Goal: Information Seeking & Learning: Learn about a topic

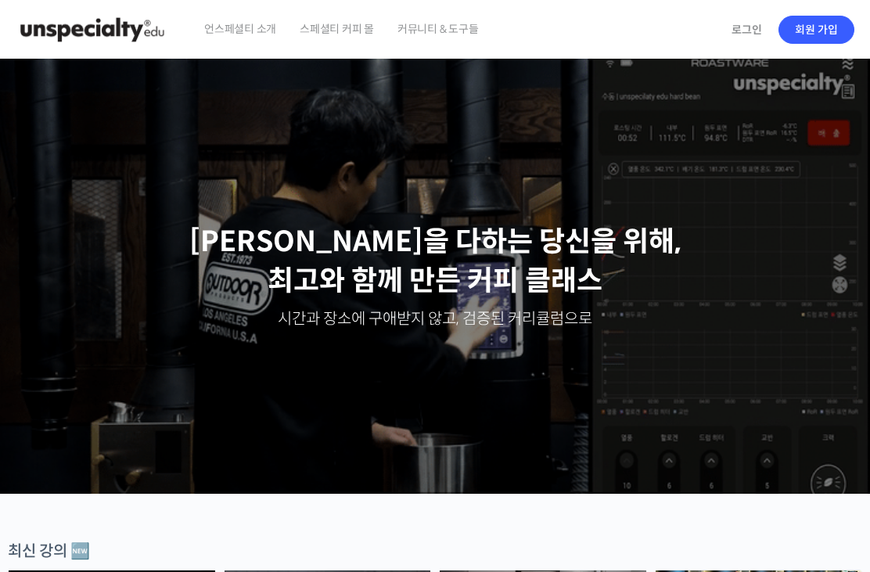
click at [741, 17] on link "로그인" at bounding box center [746, 30] width 49 height 36
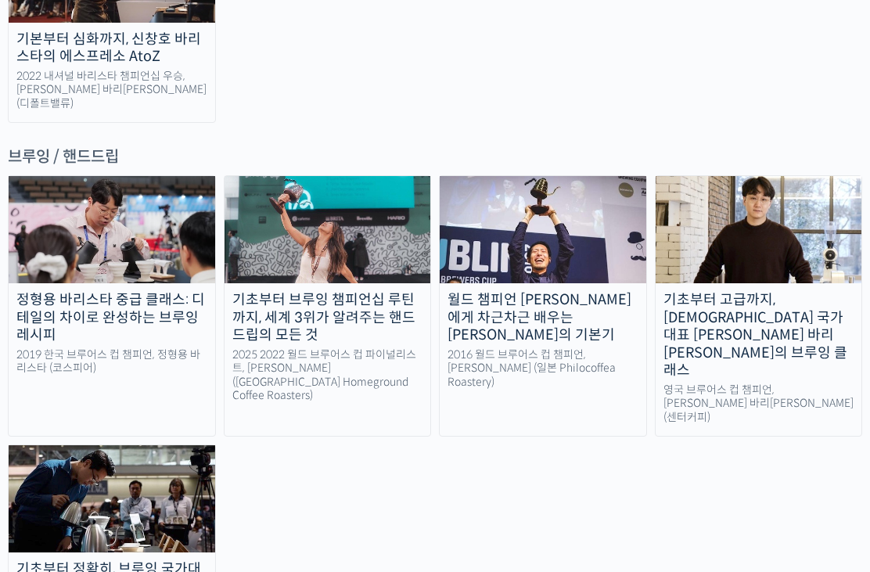
scroll to position [2513, 0]
click at [762, 176] on img at bounding box center [758, 229] width 206 height 107
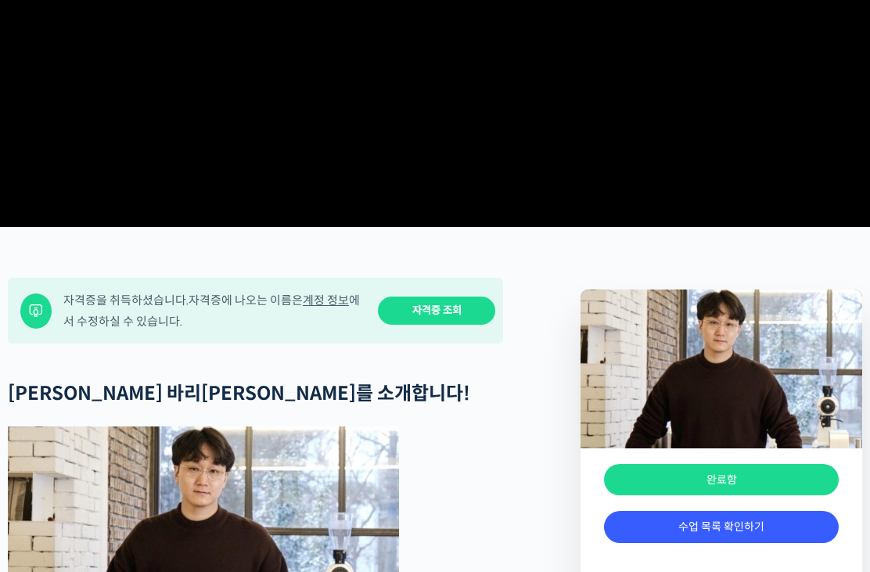
scroll to position [352, 0]
click at [719, 543] on link "수업 목록 확인하기" at bounding box center [721, 527] width 235 height 32
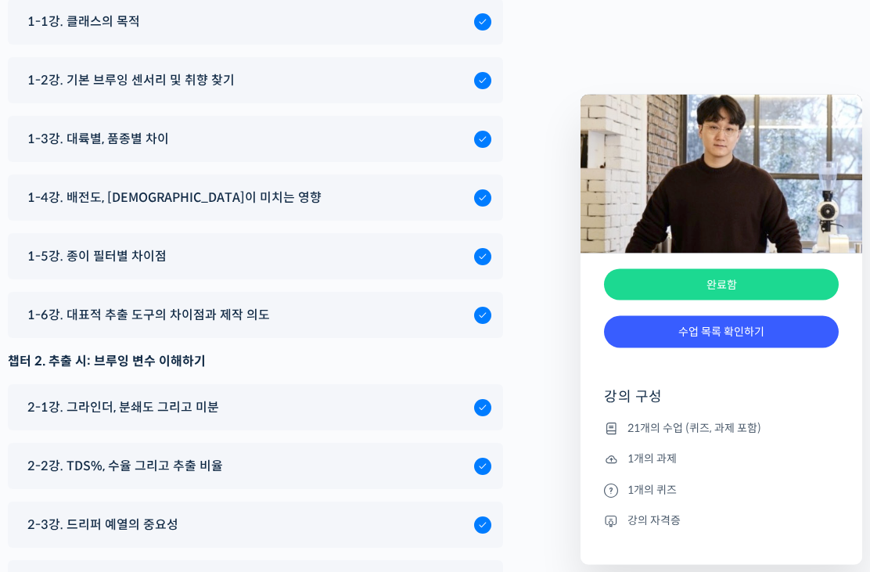
scroll to position [7787, 0]
click at [317, 455] on div "2-2강. TDS%, 수율 그리고 추출 비율" at bounding box center [247, 465] width 454 height 21
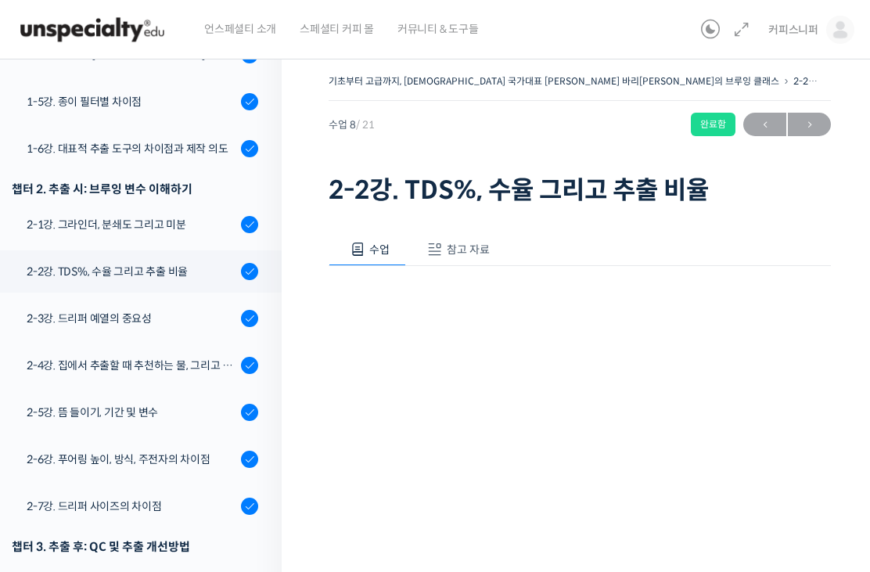
scroll to position [467, 0]
click at [168, 264] on div "2-2강. TDS%, 수율 그리고 추출 비율" at bounding box center [132, 272] width 210 height 17
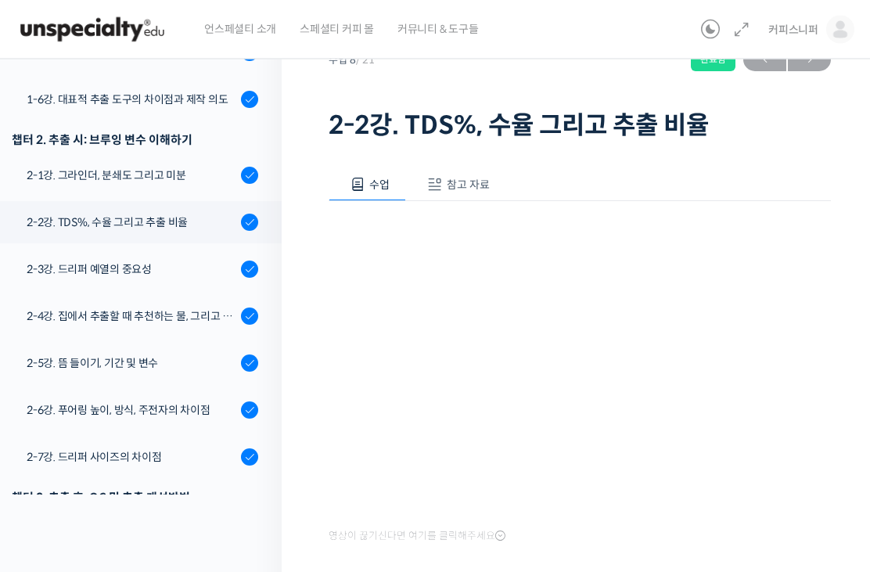
scroll to position [65, 0]
click at [496, 531] on icon at bounding box center [500, 535] width 10 height 13
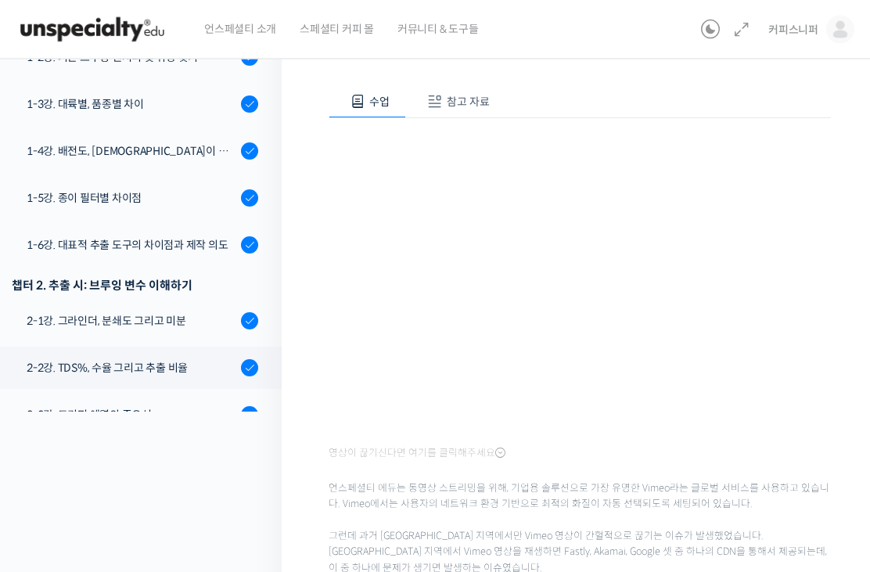
scroll to position [255, 0]
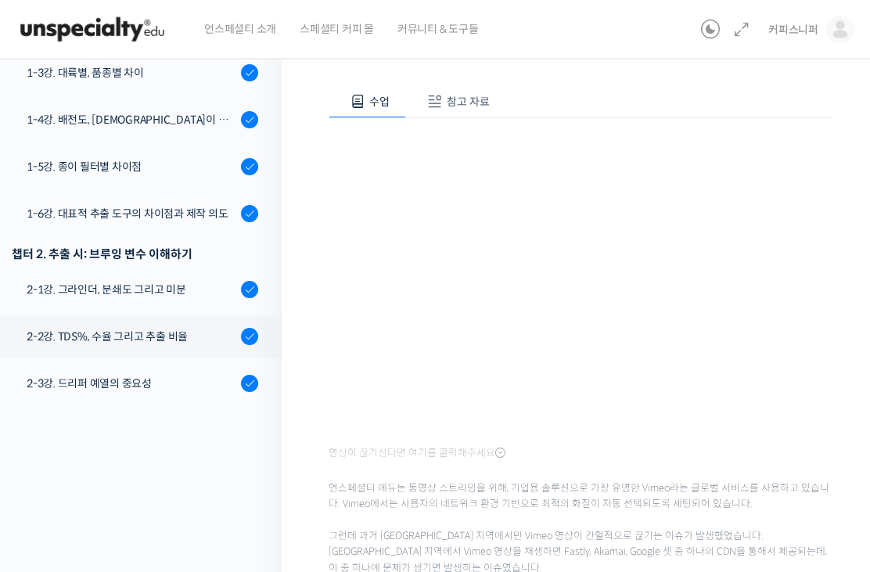
click at [122, 375] on div "2-3강. 드리퍼 예열의 중요성" at bounding box center [132, 383] width 210 height 17
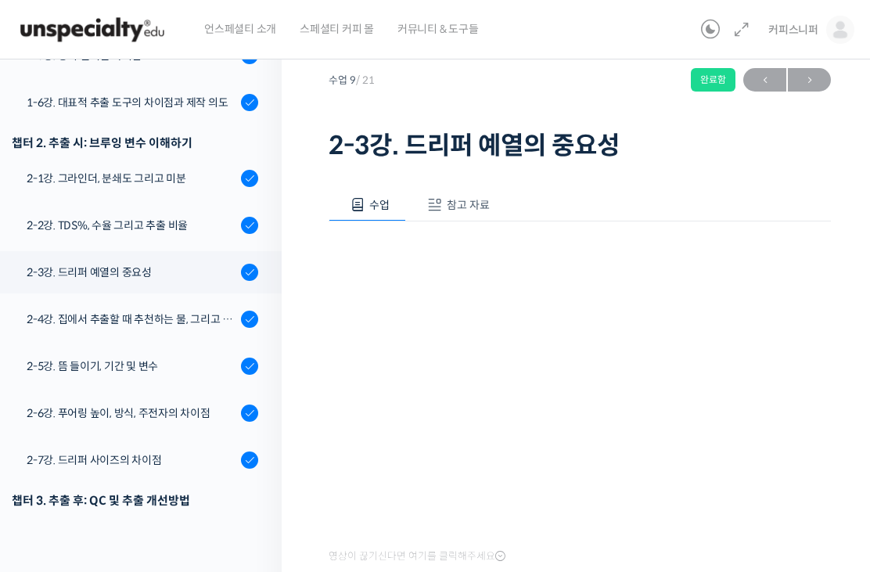
scroll to position [464, 0]
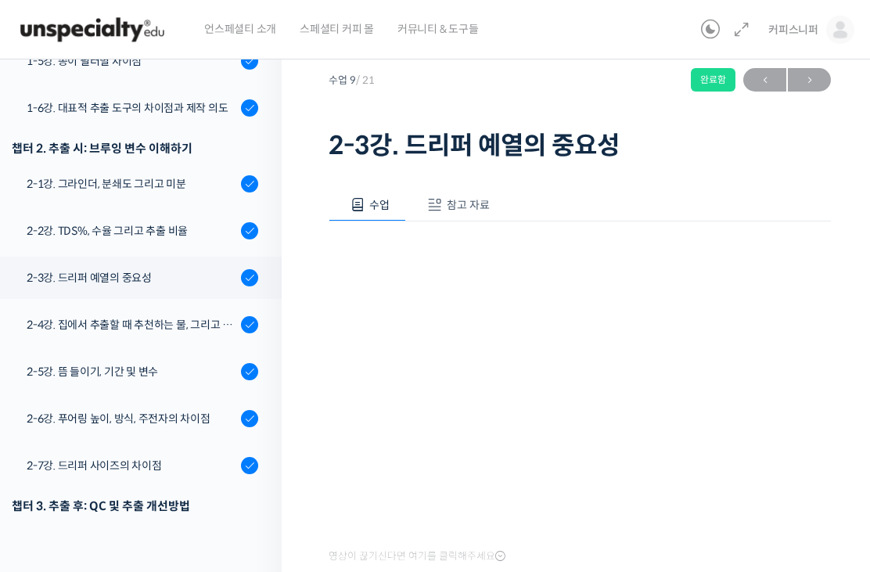
click at [465, 210] on span "참고 자료" at bounding box center [468, 205] width 43 height 14
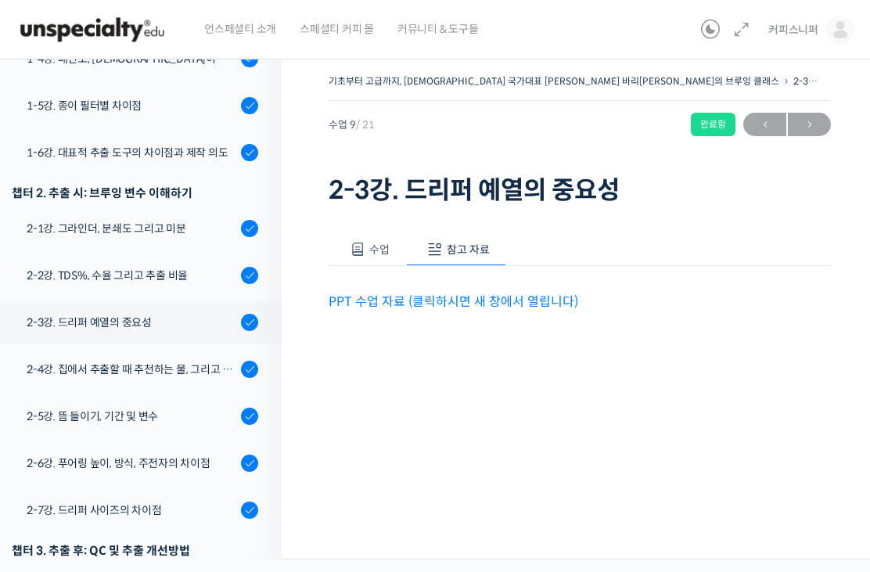
click at [375, 257] on button "수업" at bounding box center [366, 249] width 77 height 33
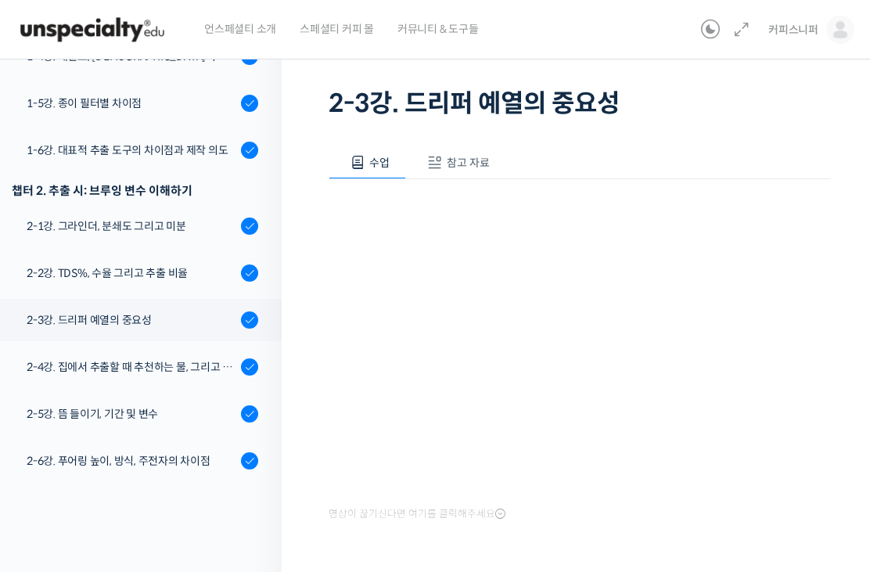
scroll to position [378, 0]
click at [170, 359] on div "2-4강. 집에서 추출할 때 추천하는 물, 그리고 이유" at bounding box center [132, 367] width 210 height 17
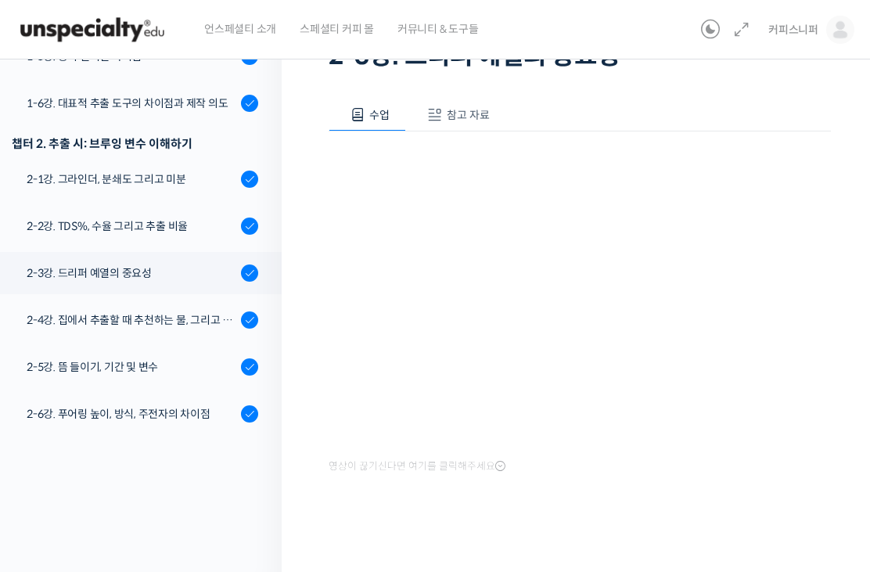
scroll to position [136, 0]
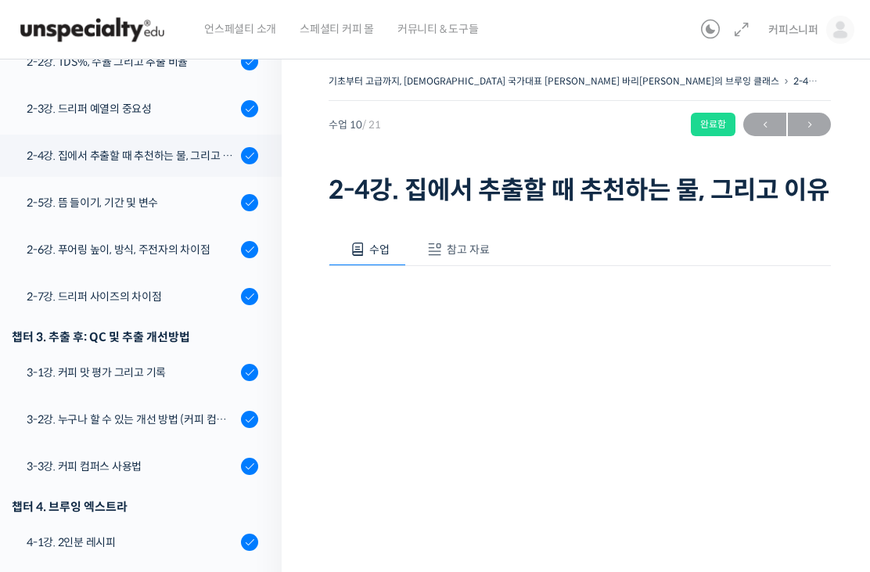
scroll to position [679, 0]
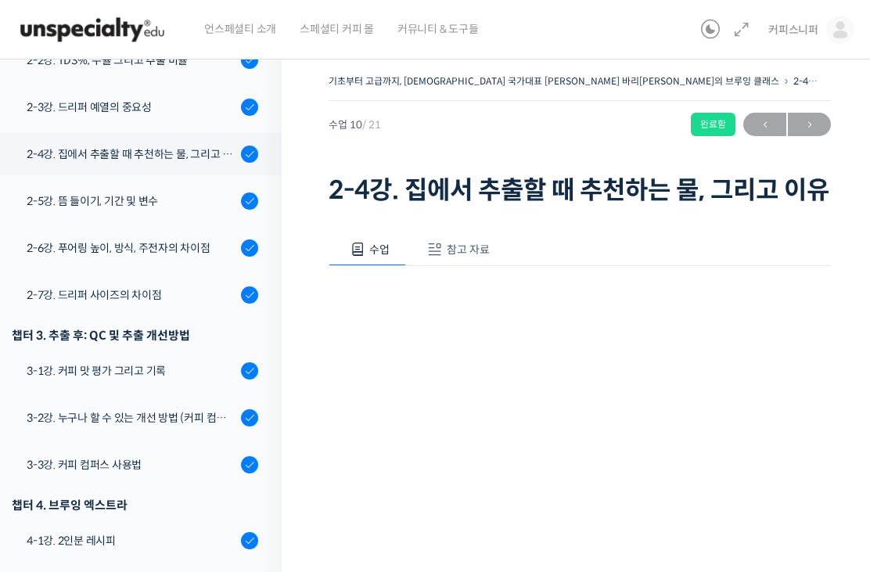
click at [108, 192] on div "2-5강. 뜸 들이기, 기간 및 변수" at bounding box center [132, 200] width 210 height 17
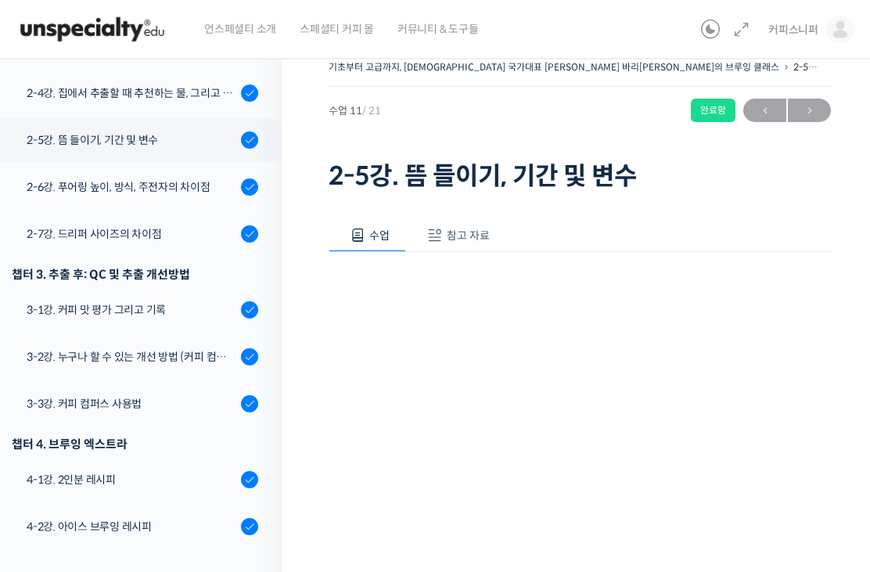
scroll to position [16, 0]
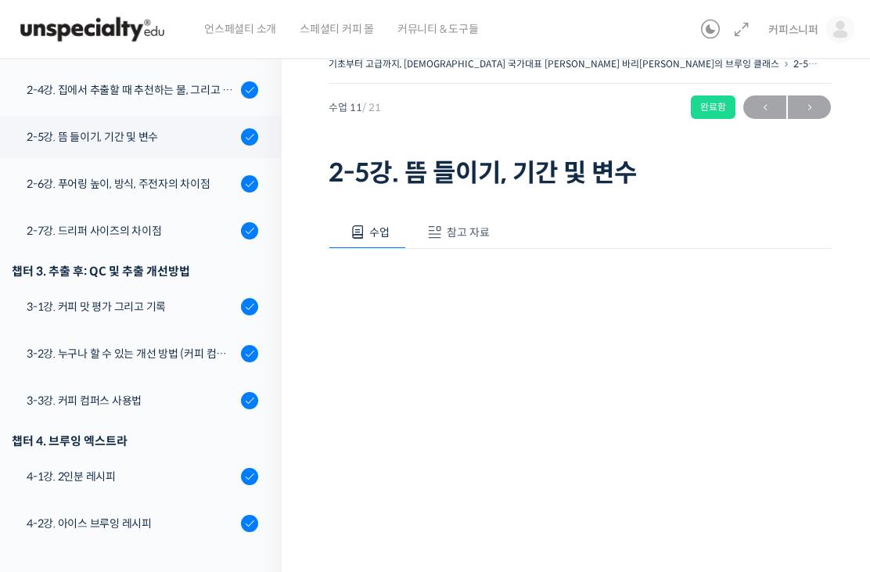
click at [465, 234] on span "참고 자료" at bounding box center [468, 233] width 43 height 14
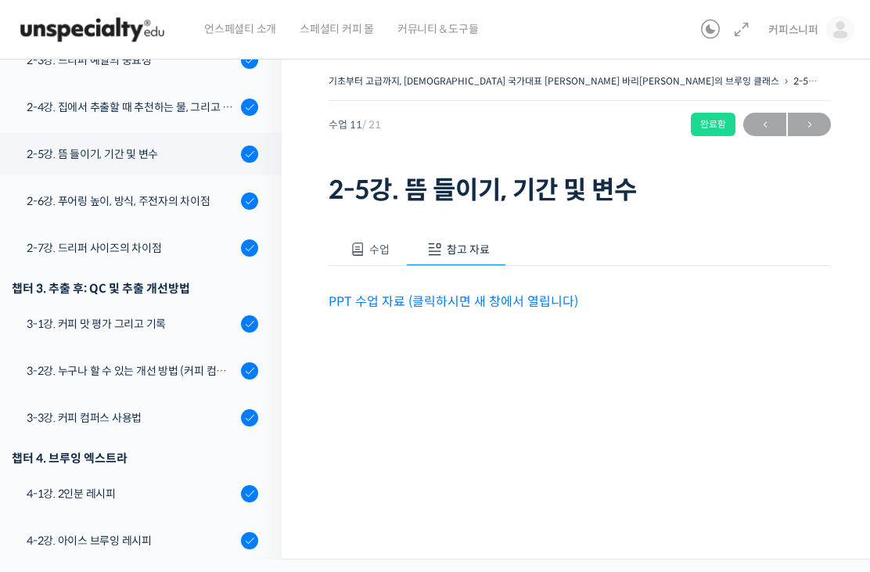
click at [374, 245] on span "수업" at bounding box center [379, 249] width 20 height 14
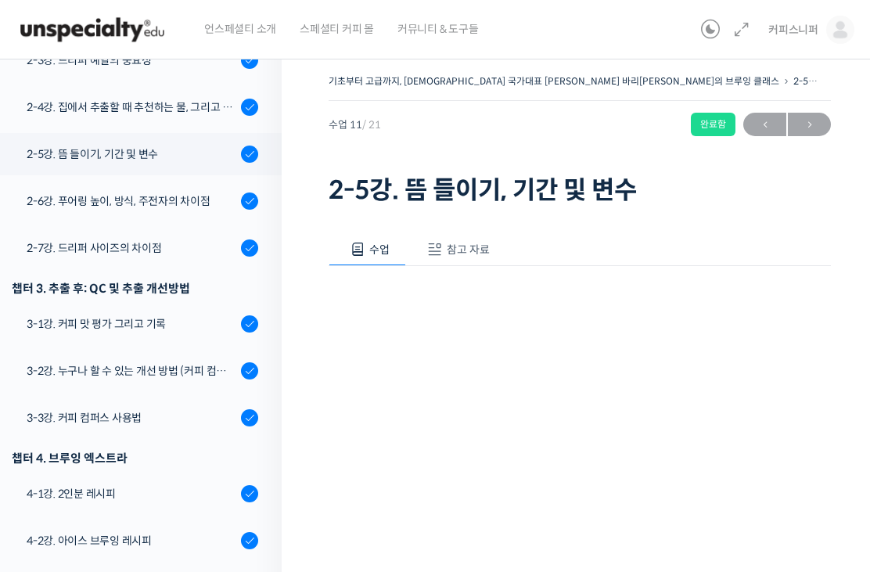
click at [464, 235] on button "참고 자료" at bounding box center [456, 249] width 100 height 33
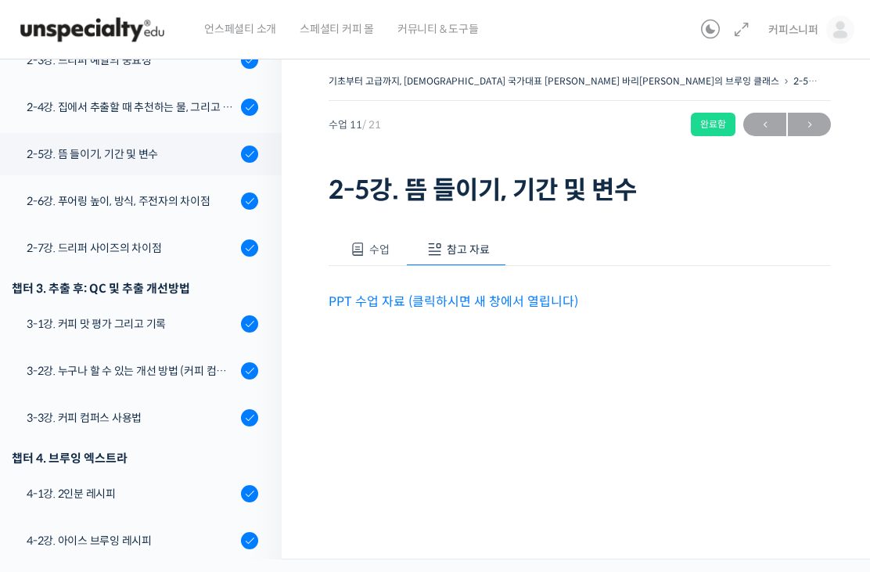
click at [368, 243] on button "수업" at bounding box center [366, 249] width 77 height 33
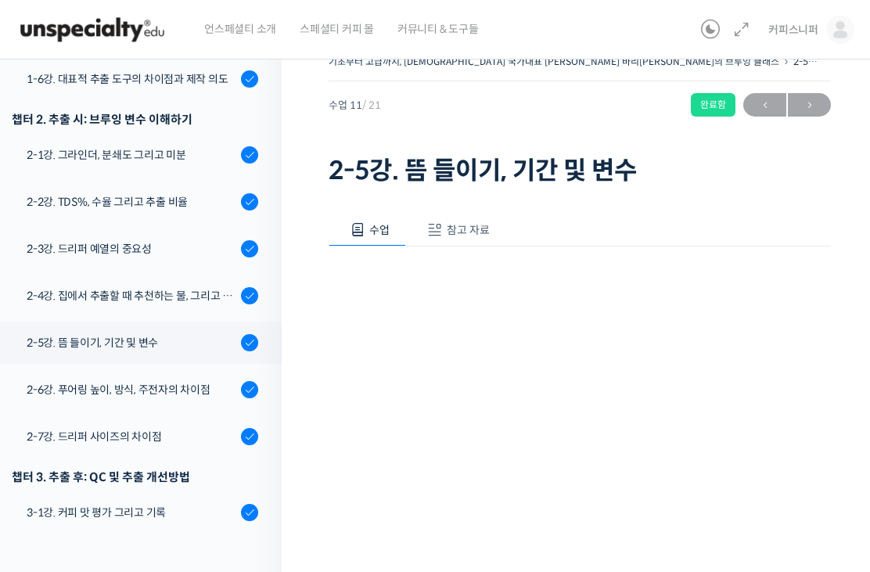
scroll to position [20, 0]
